Goal: Information Seeking & Learning: Learn about a topic

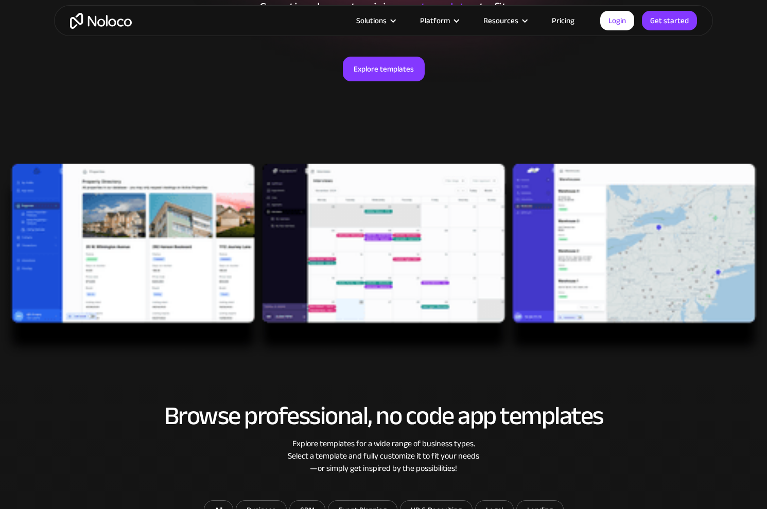
click at [154, 237] on img at bounding box center [383, 261] width 767 height 195
click at [354, 217] on img at bounding box center [383, 261] width 767 height 195
click at [389, 75] on link "Explore templates" at bounding box center [384, 69] width 82 height 25
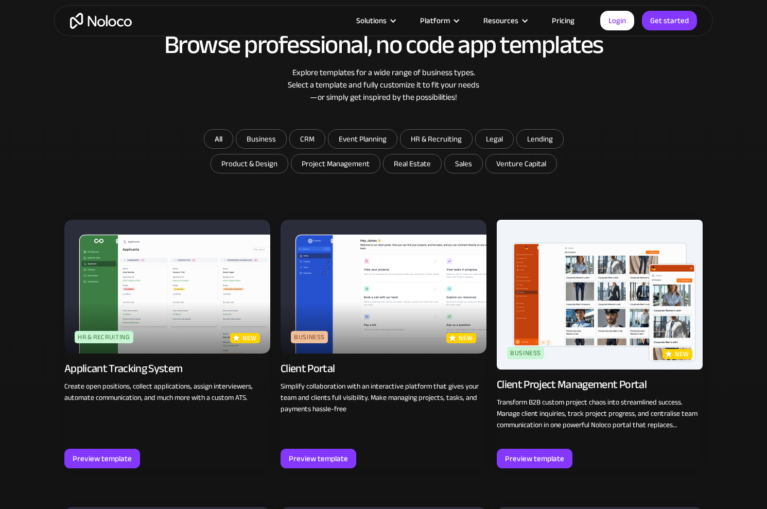
click at [170, 261] on img at bounding box center [167, 287] width 206 height 134
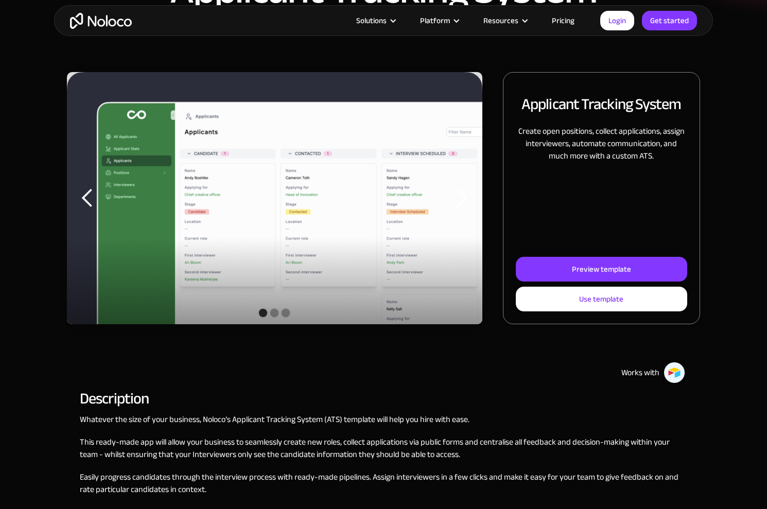
scroll to position [155, 0]
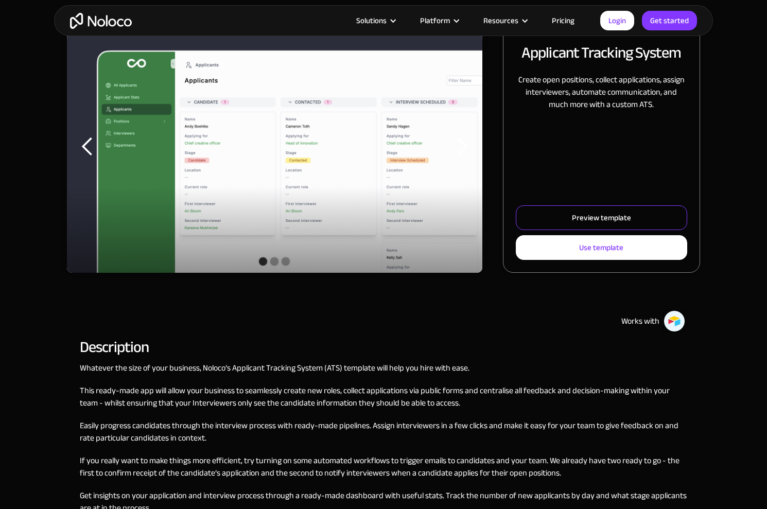
click at [591, 223] on div "Preview template" at bounding box center [601, 217] width 59 height 13
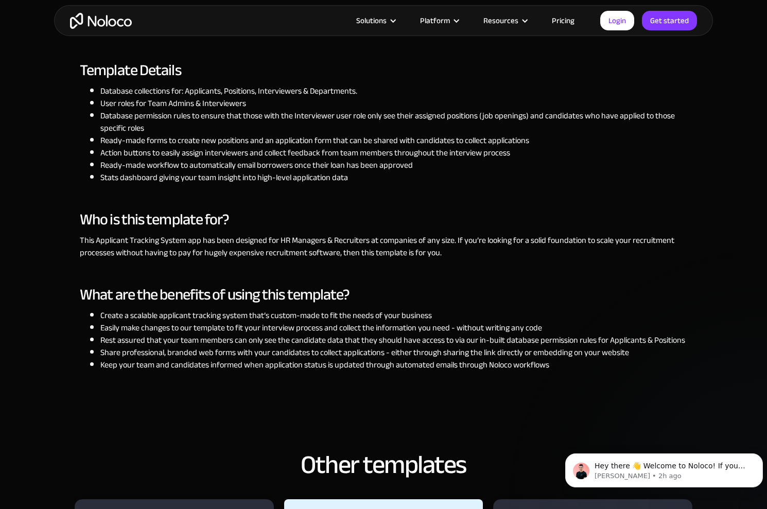
scroll to position [979, 0]
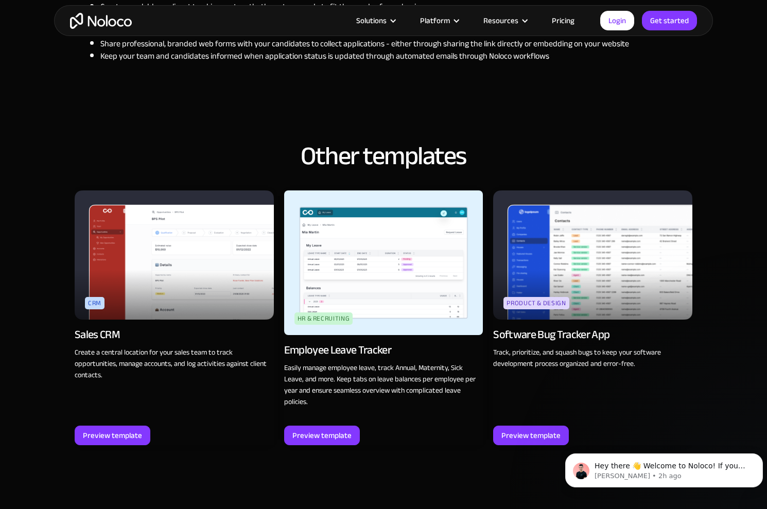
click at [575, 257] on img at bounding box center [592, 255] width 199 height 129
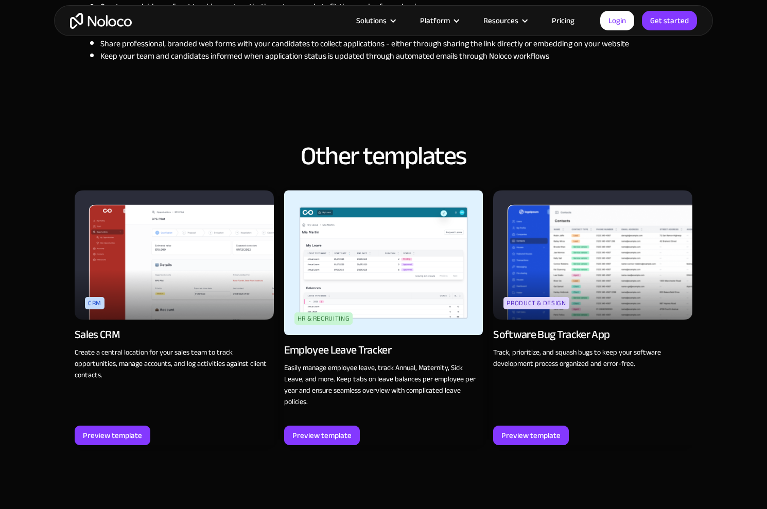
click at [234, 280] on img at bounding box center [174, 255] width 199 height 129
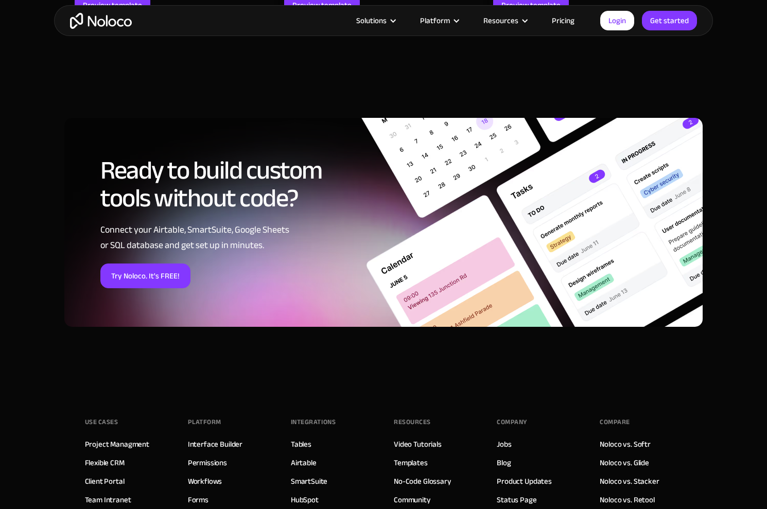
scroll to position [1667, 0]
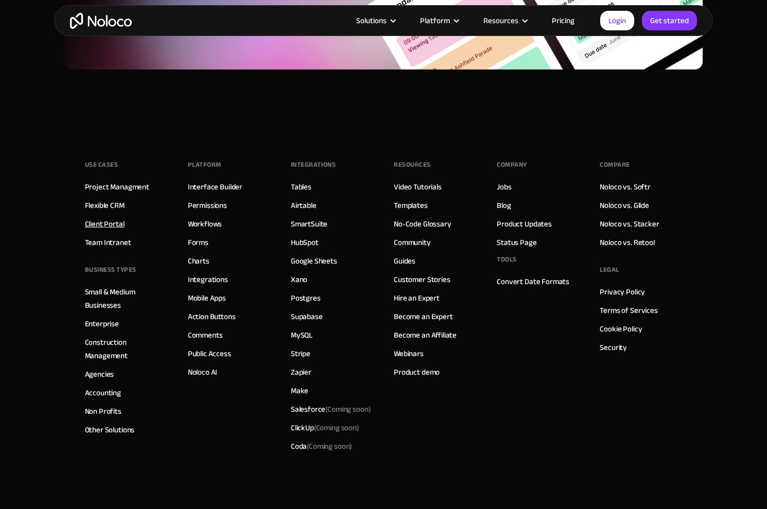
click at [95, 217] on link "Client Portal" at bounding box center [105, 223] width 40 height 13
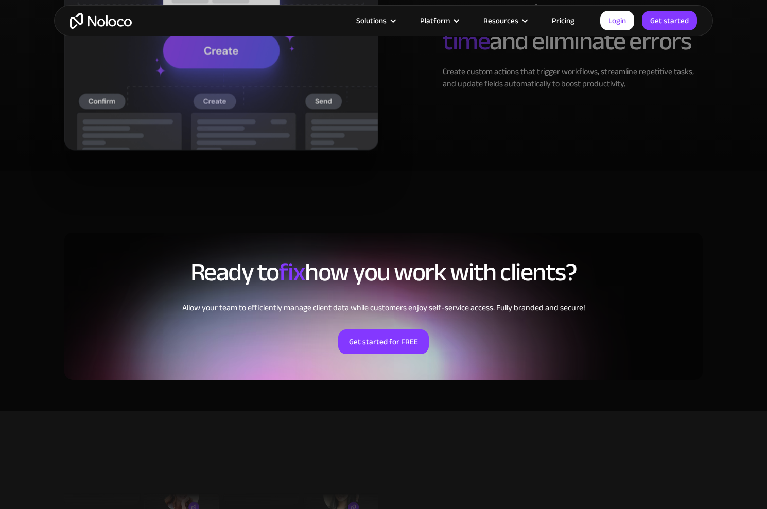
scroll to position [2318, 0]
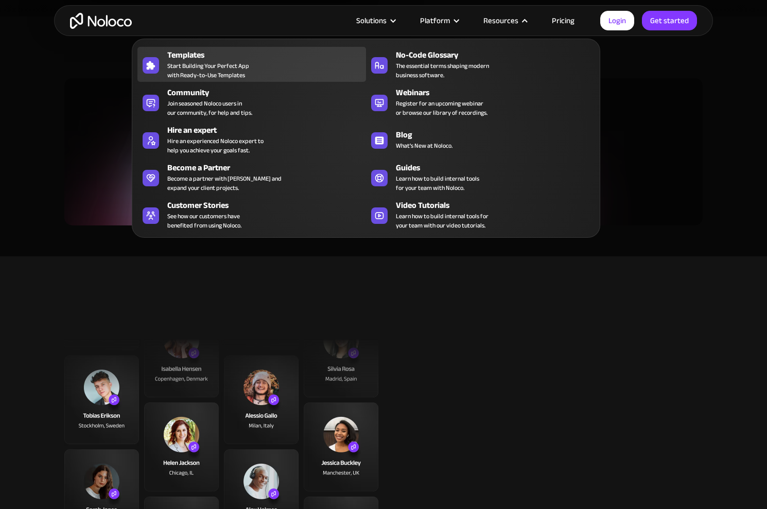
click at [209, 67] on span "Start Building Your Perfect App with Ready-to-Use Templates" at bounding box center [208, 70] width 82 height 19
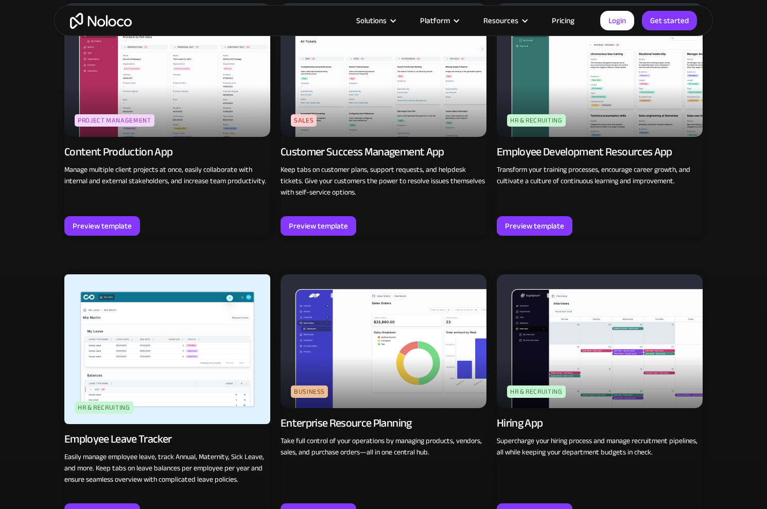
scroll to position [927, 0]
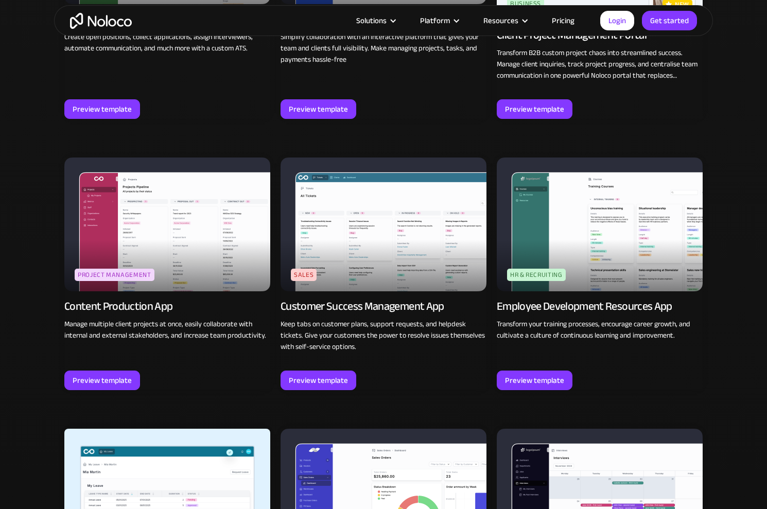
click at [331, 227] on img at bounding box center [384, 225] width 206 height 134
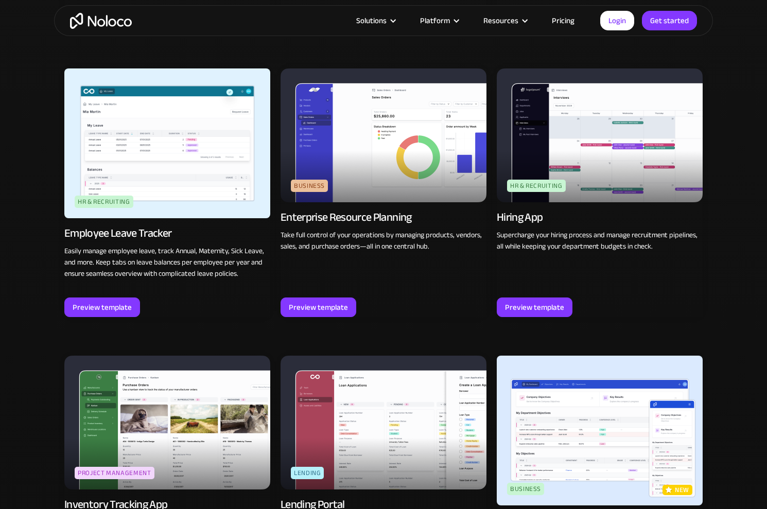
scroll to position [1391, 0]
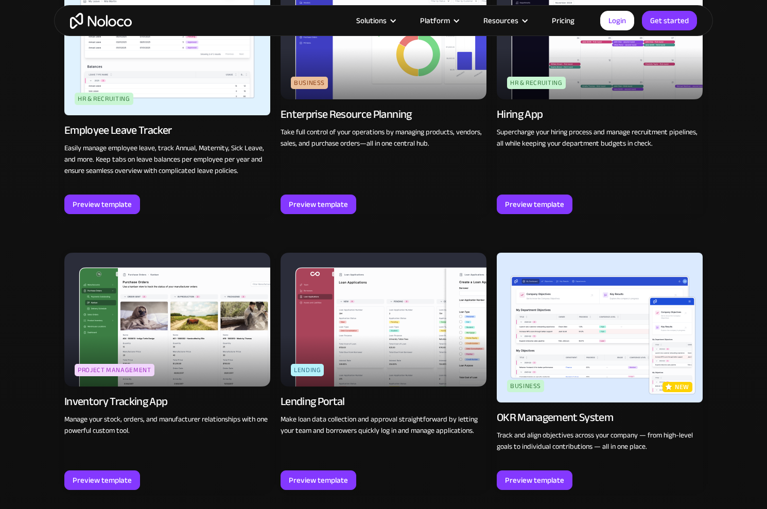
click at [393, 321] on img at bounding box center [384, 320] width 206 height 134
click at [524, 306] on img at bounding box center [600, 328] width 206 height 150
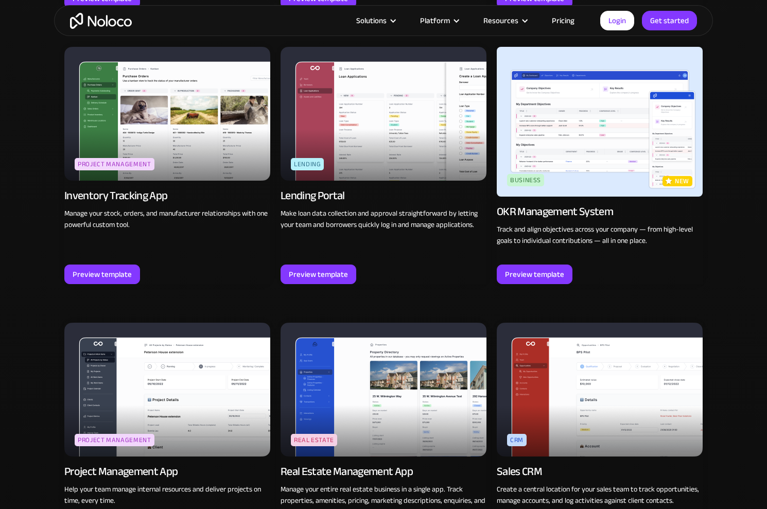
scroll to position [1700, 0]
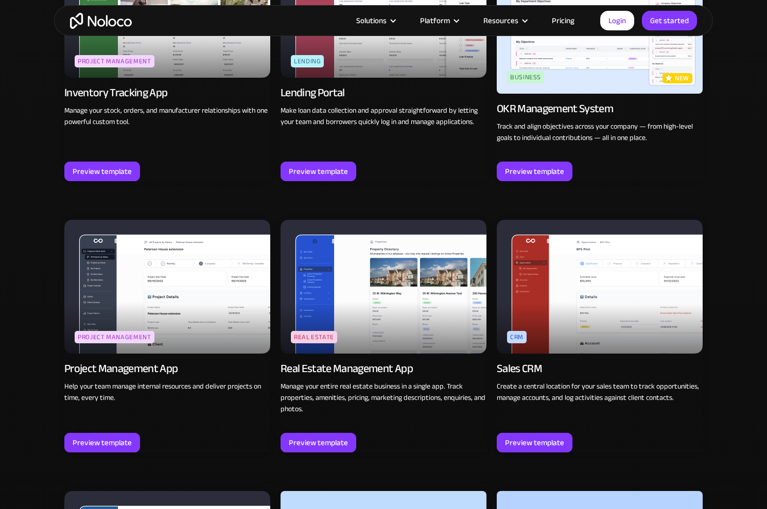
click at [338, 427] on link "Real Estate new Real Estate Management App Manage your entire real estate busin…" at bounding box center [384, 336] width 206 height 233
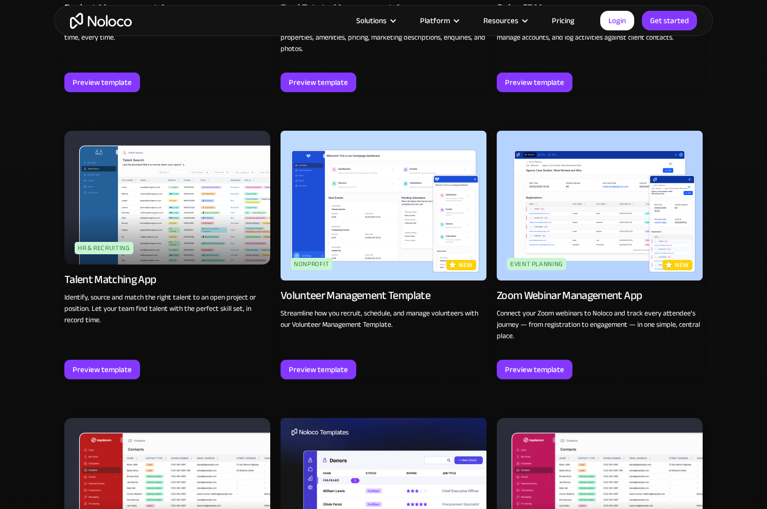
scroll to position [2318, 0]
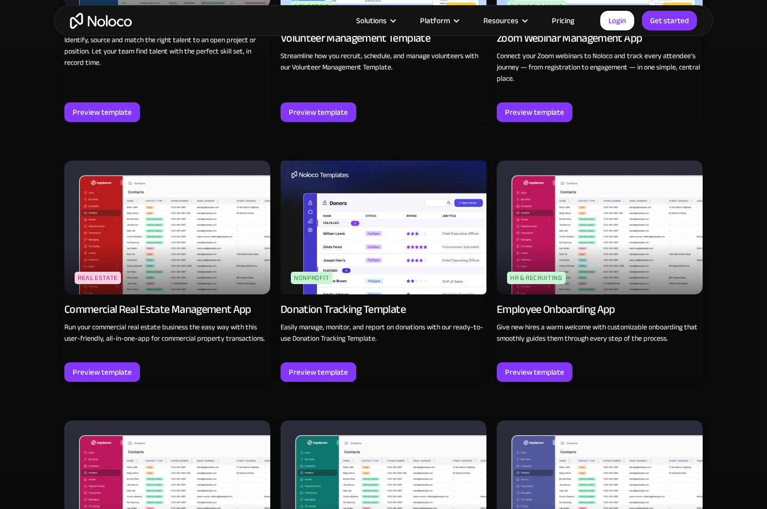
click at [556, 229] on img at bounding box center [600, 228] width 206 height 134
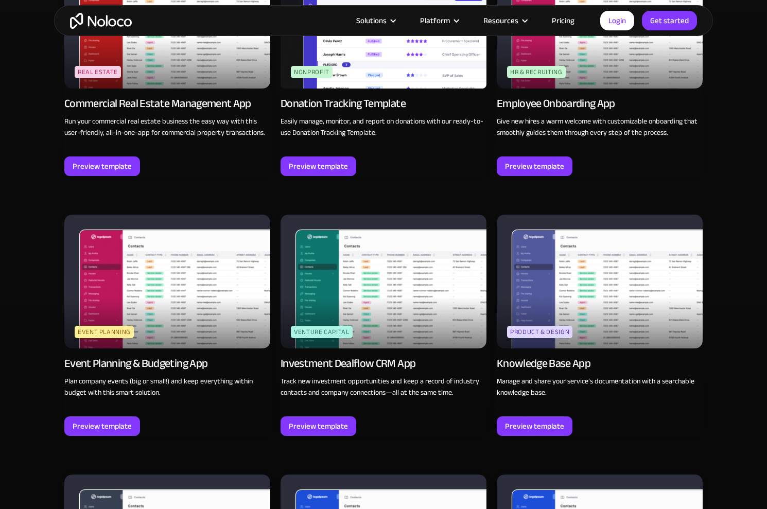
click at [372, 278] on img at bounding box center [384, 282] width 206 height 134
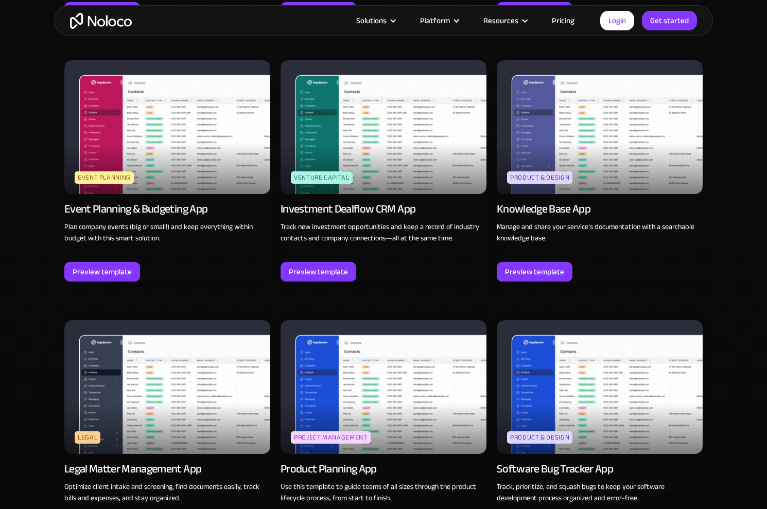
click at [202, 146] on img at bounding box center [167, 127] width 206 height 134
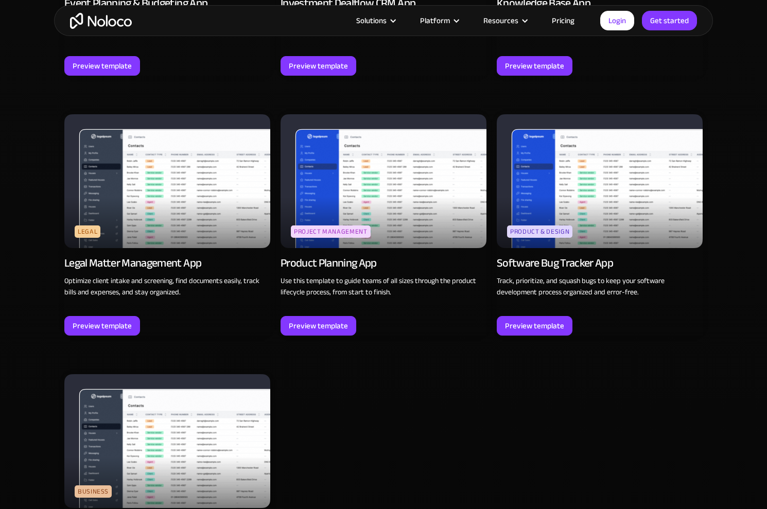
scroll to position [2936, 0]
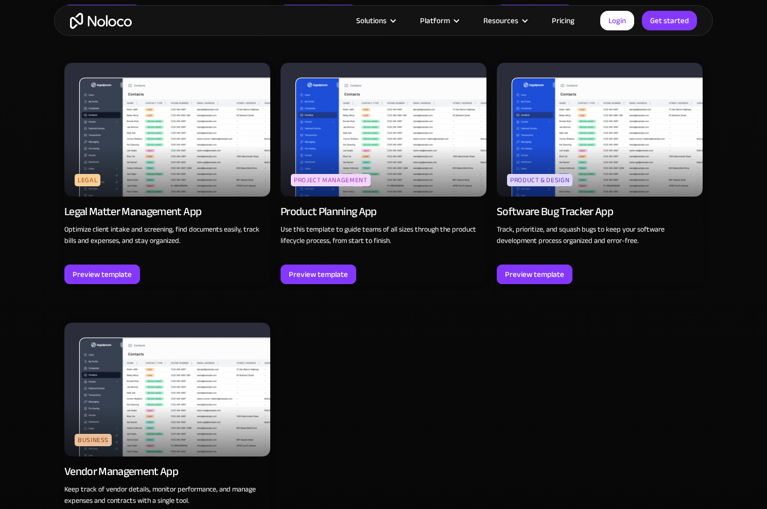
click at [199, 140] on img at bounding box center [167, 130] width 206 height 134
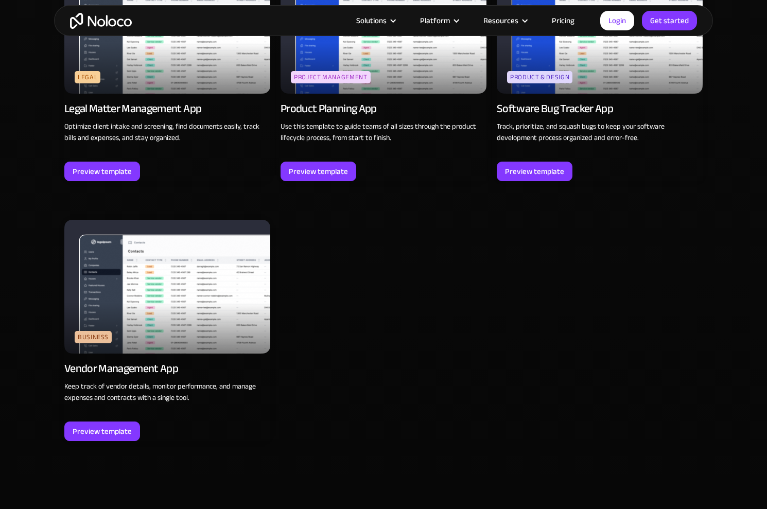
click at [234, 259] on img at bounding box center [167, 287] width 206 height 134
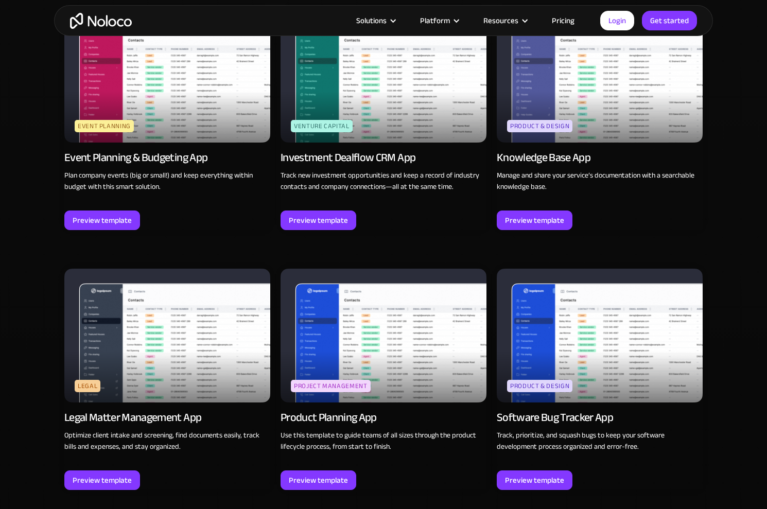
click at [635, 326] on img at bounding box center [600, 336] width 206 height 134
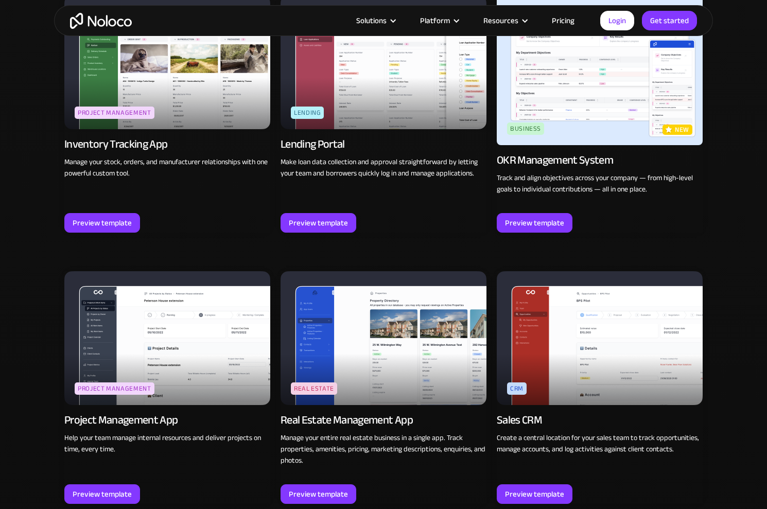
scroll to position [1288, 0]
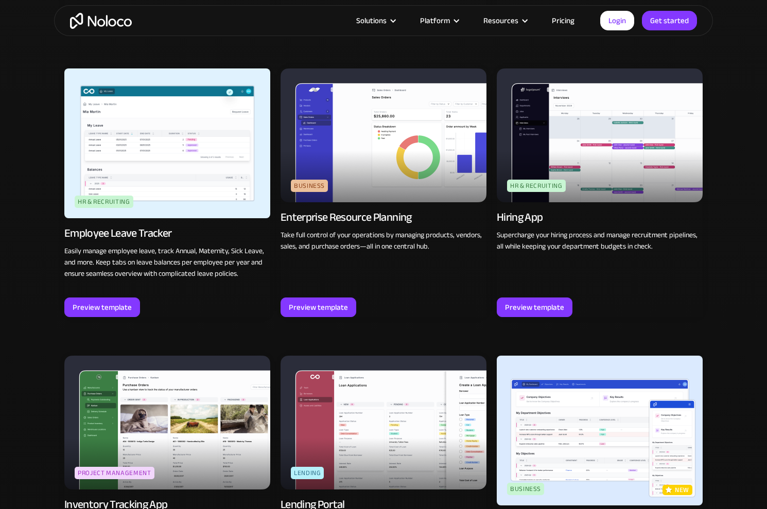
click at [177, 162] on img at bounding box center [167, 144] width 206 height 150
click at [367, 166] on img at bounding box center [384, 136] width 206 height 134
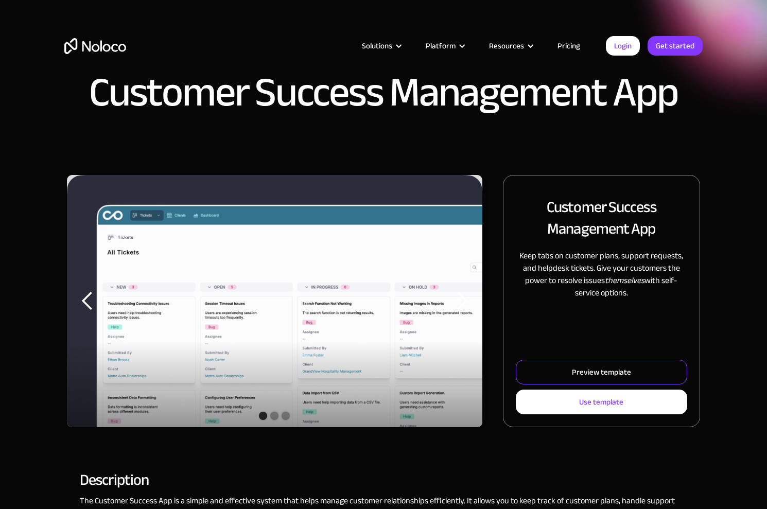
click at [544, 370] on link "Preview template" at bounding box center [602, 372] width 172 height 25
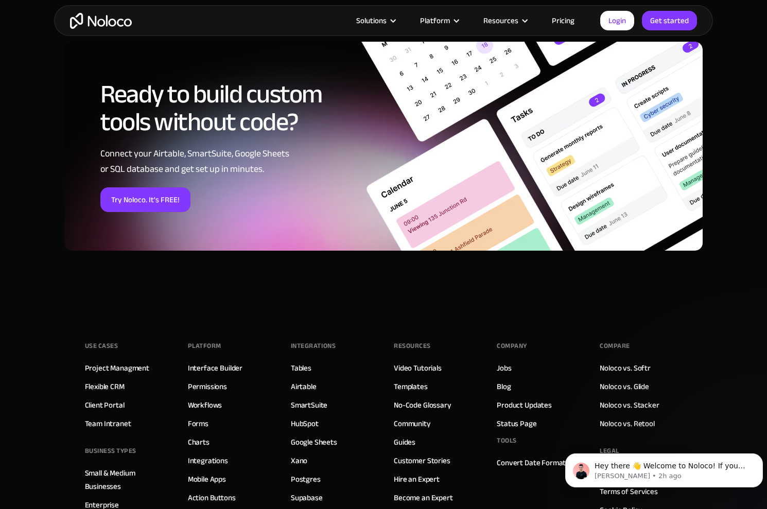
scroll to position [1572, 0]
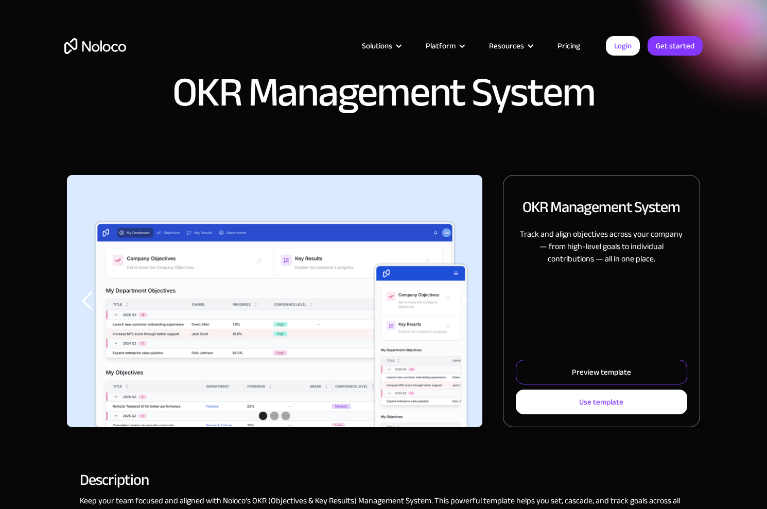
click at [565, 379] on link "Preview template" at bounding box center [602, 372] width 172 height 25
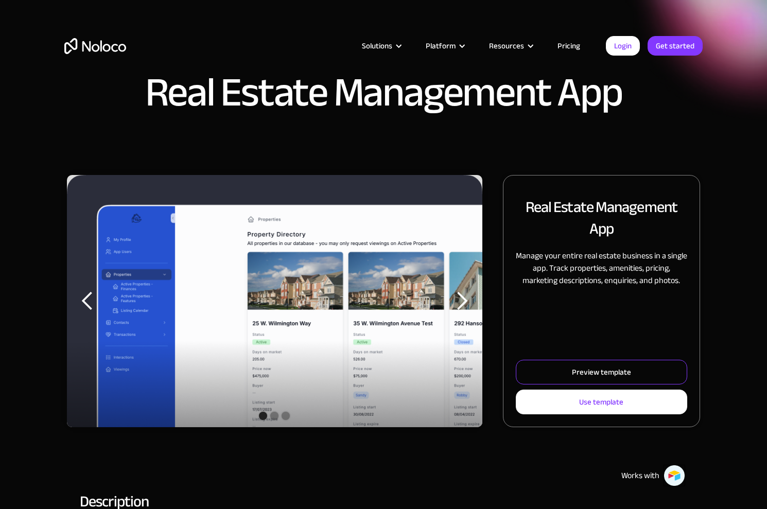
click at [593, 373] on div "Preview template" at bounding box center [601, 372] width 59 height 13
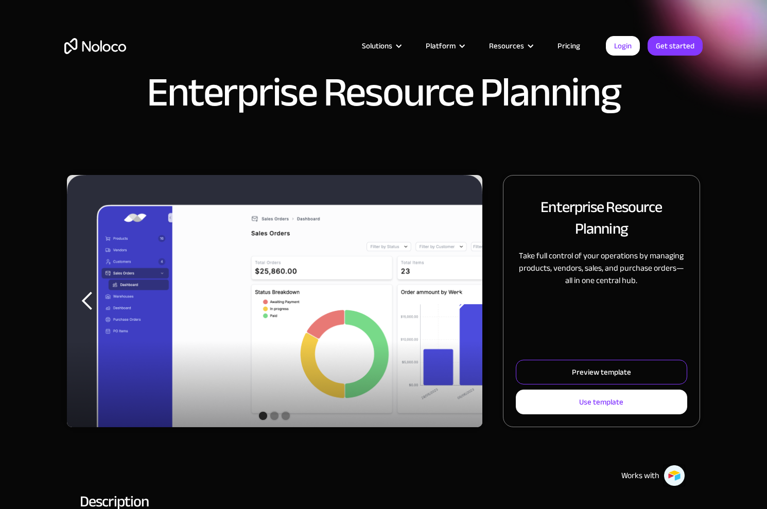
click at [578, 367] on div "Preview template" at bounding box center [601, 372] width 59 height 13
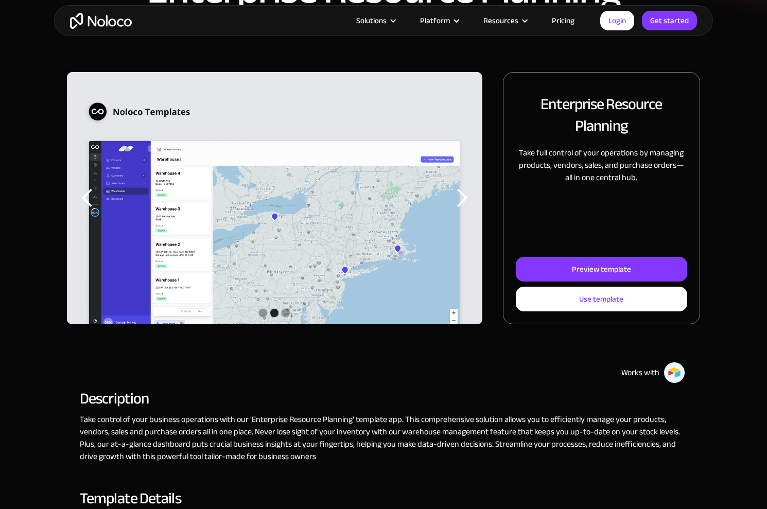
scroll to position [52, 0]
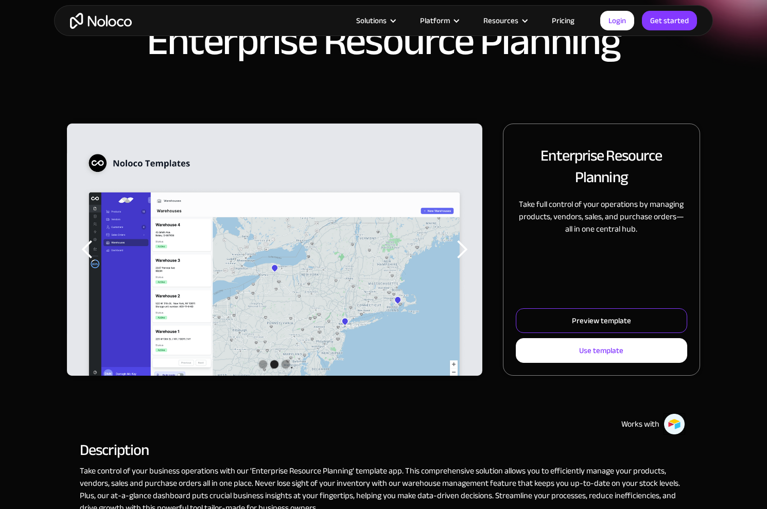
click at [571, 324] on link "Preview template" at bounding box center [602, 321] width 172 height 25
